Goal: Information Seeking & Learning: Find specific fact

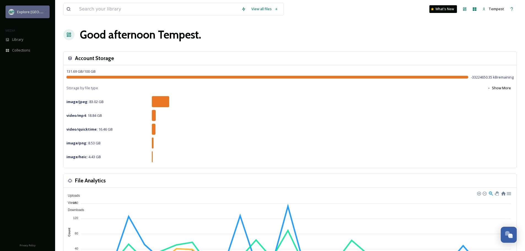
click at [38, 14] on span "Explore [GEOGRAPHIC_DATA][PERSON_NAME]" at bounding box center [55, 11] width 76 height 5
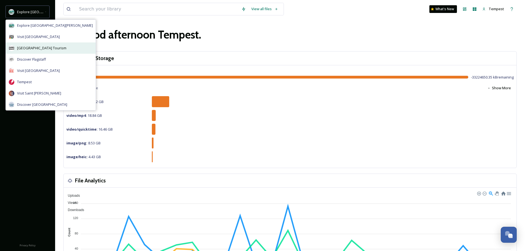
click at [66, 47] on span "[GEOGRAPHIC_DATA] Tourism" at bounding box center [41, 47] width 49 height 5
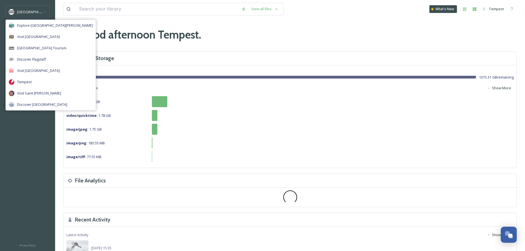
click at [200, 46] on div "View all files What's New Tempest Good afternoon Tempest . Account Storage 8.69…" at bounding box center [290, 250] width 470 height 500
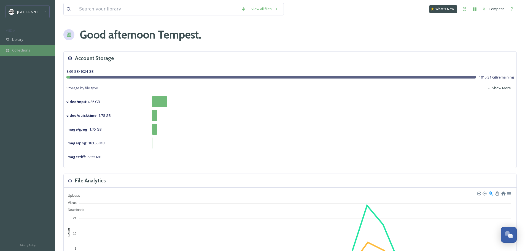
click at [29, 53] on span "Collections" at bounding box center [21, 50] width 18 height 5
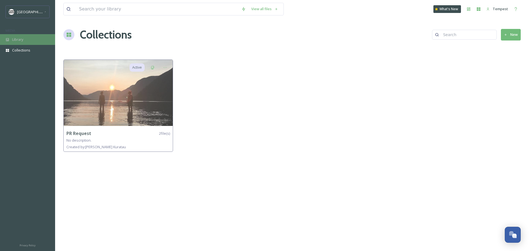
click at [25, 38] on div "Library" at bounding box center [27, 39] width 55 height 11
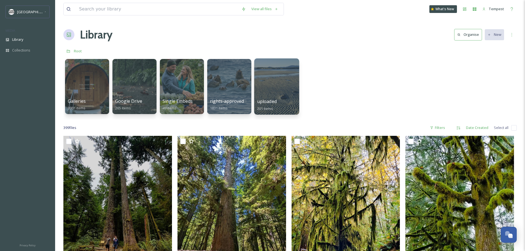
click at [278, 72] on div at bounding box center [276, 86] width 45 height 56
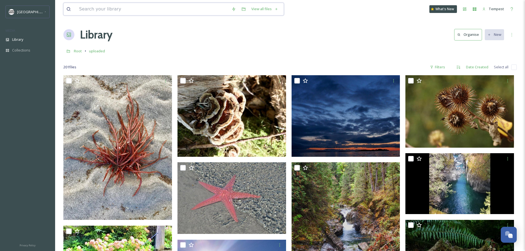
click at [178, 5] on input at bounding box center [152, 9] width 152 height 12
type input "pumpkin"
click at [178, 5] on input at bounding box center [167, 9] width 140 height 12
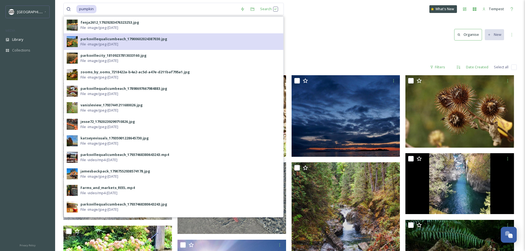
click at [205, 45] on div "parksvillequalicumbeach_17900602024387030.jpg File - image/jpeg - [DATE]" at bounding box center [180, 41] width 200 height 10
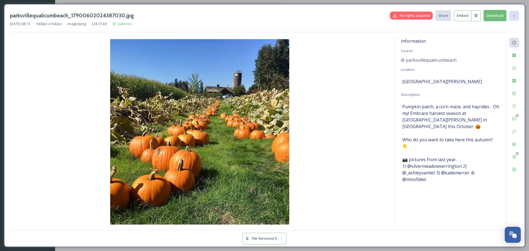
click at [517, 17] on div at bounding box center [514, 16] width 10 height 10
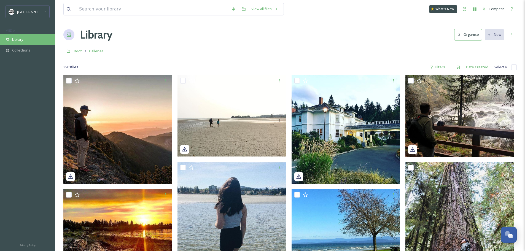
click at [39, 42] on div "Library" at bounding box center [27, 39] width 55 height 11
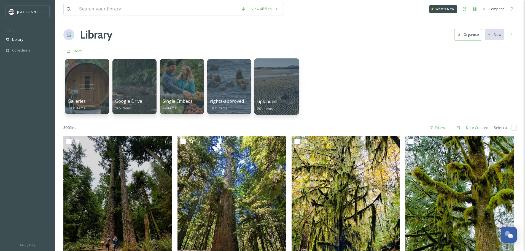
click at [294, 86] on div at bounding box center [276, 86] width 45 height 56
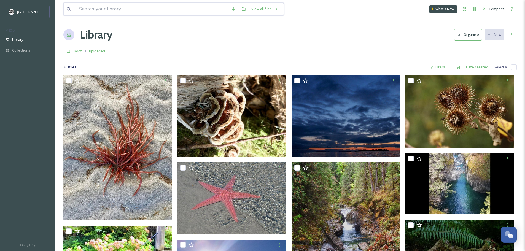
click at [123, 4] on input at bounding box center [152, 9] width 152 height 12
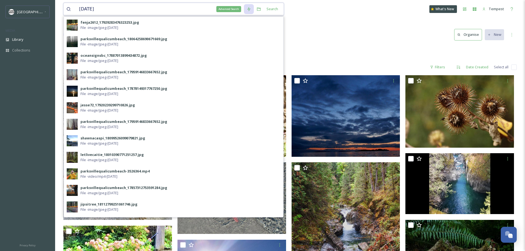
type input "[DATE]"
click at [249, 10] on icon at bounding box center [248, 9] width 3 height 4
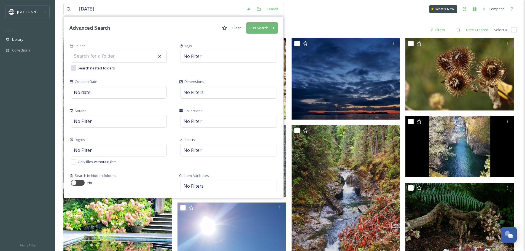
scroll to position [28, 0]
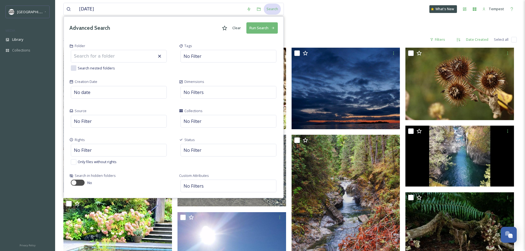
click at [272, 7] on div "Search" at bounding box center [272, 9] width 17 height 11
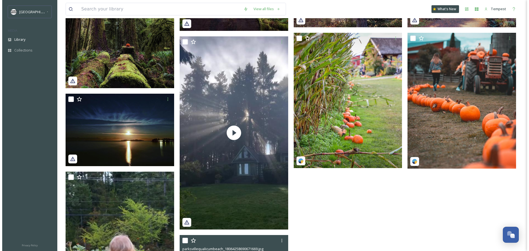
scroll to position [277, 0]
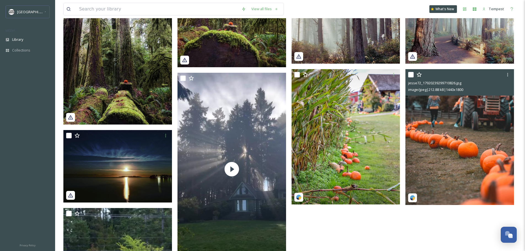
click at [455, 118] on img at bounding box center [459, 137] width 109 height 136
